Goal: Entertainment & Leisure: Consume media (video, audio)

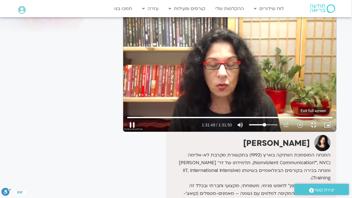
click at [321, 132] on button "fullscreen_exit" at bounding box center [314, 125] width 14 height 14
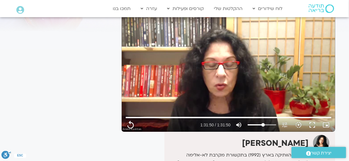
type input "5510.08"
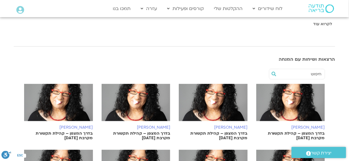
scroll to position [155, 0]
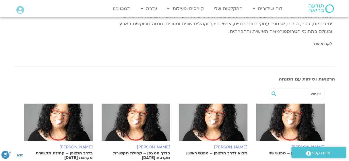
scroll to position [177, 0]
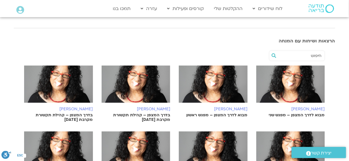
click at [237, 76] on img at bounding box center [213, 87] width 69 height 43
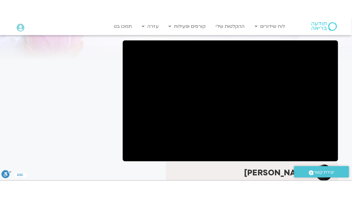
scroll to position [38, 0]
